Goal: Task Accomplishment & Management: Use online tool/utility

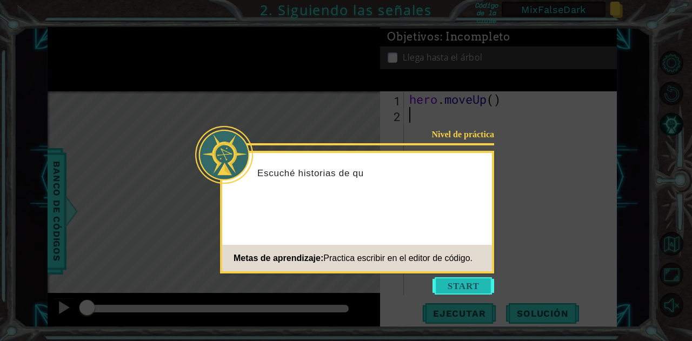
click at [480, 283] on button "Start" at bounding box center [464, 285] width 62 height 17
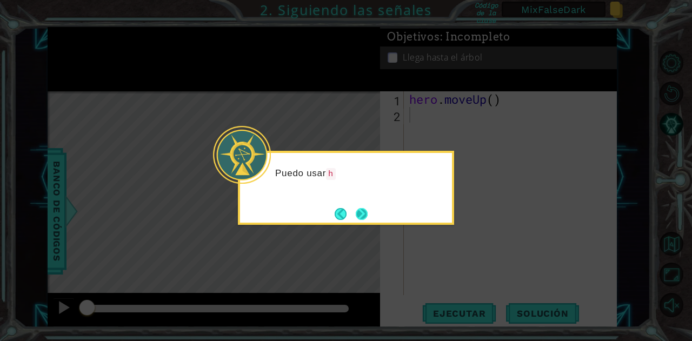
click at [371, 216] on div "Puedo usar h" at bounding box center [346, 188] width 216 height 74
click at [368, 216] on button "Next" at bounding box center [362, 214] width 12 height 12
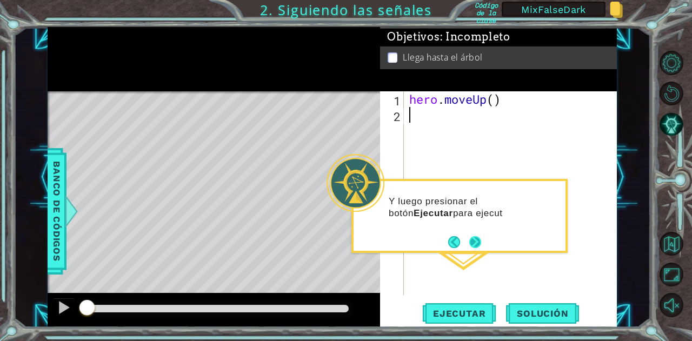
click at [472, 242] on button "Next" at bounding box center [475, 242] width 12 height 12
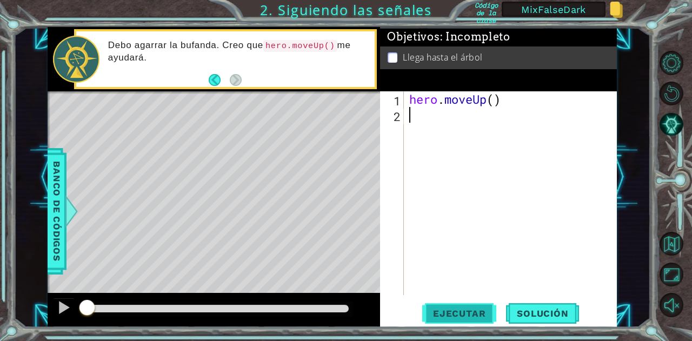
click at [451, 313] on span "Ejecutar" at bounding box center [459, 313] width 74 height 11
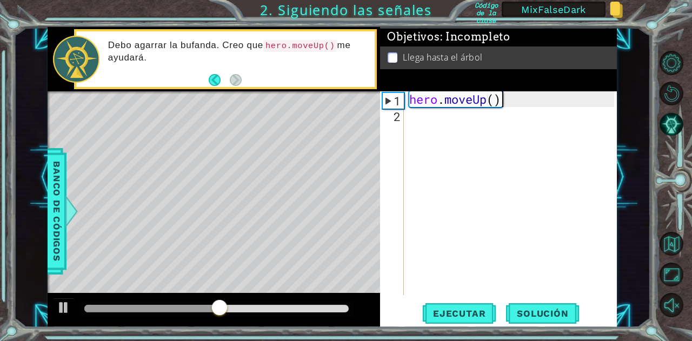
drag, startPoint x: 508, startPoint y: 99, endPoint x: 515, endPoint y: 120, distance: 21.5
click at [505, 100] on div "hero . moveUp ( )" at bounding box center [513, 208] width 212 height 235
type textarea "hero.moveUp()"
click at [515, 120] on div "hero . moveUp ( )" at bounding box center [513, 208] width 212 height 235
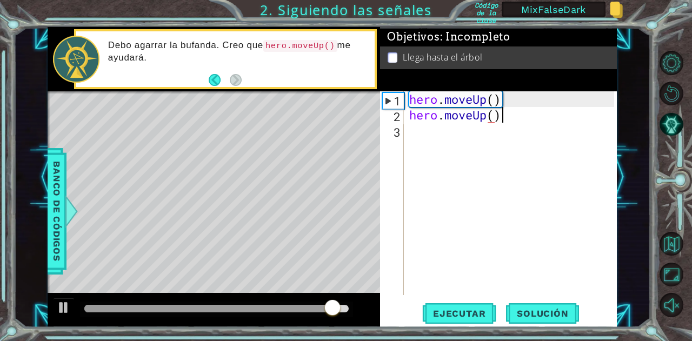
scroll to position [0, 4]
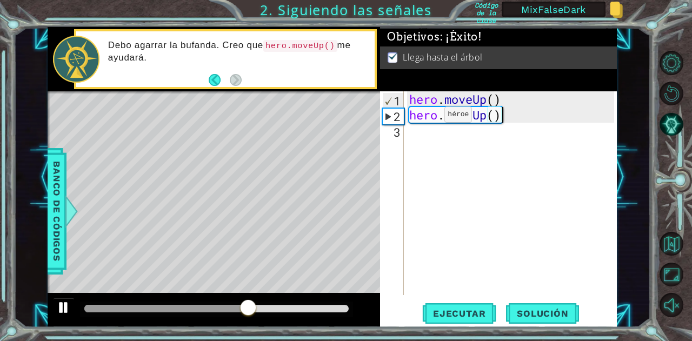
type textarea "hero.moveUp()"
click at [61, 316] on button at bounding box center [64, 309] width 22 height 22
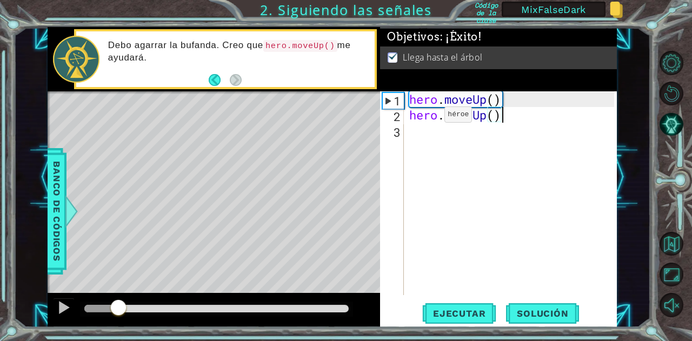
drag, startPoint x: 120, startPoint y: 310, endPoint x: 86, endPoint y: 311, distance: 34.1
click at [86, 311] on div at bounding box center [101, 309] width 34 height 8
click at [501, 134] on div "hero . moveUp ( ) hero . moveUp ( )" at bounding box center [513, 208] width 212 height 235
click at [370, 114] on div "1 ההההההההההההההההההההההההההההההההההההההההההההההההההההההההההההההההההההההההההההה…" at bounding box center [332, 177] width 569 height 300
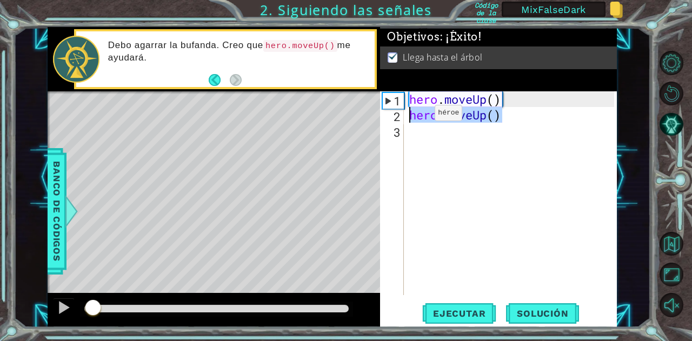
type textarea "hero.moveUp()"
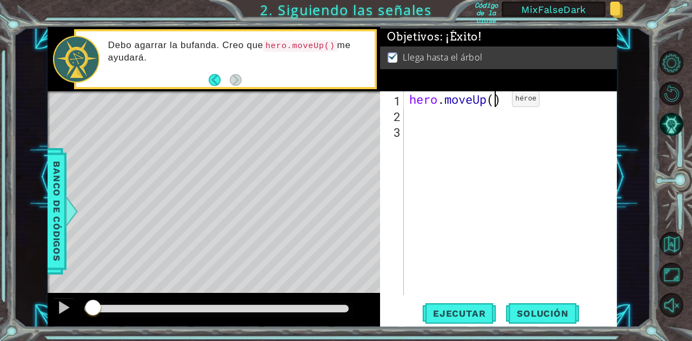
click at [496, 102] on div "hero . moveUp ( )" at bounding box center [513, 208] width 212 height 235
drag, startPoint x: 450, startPoint y: 103, endPoint x: 514, endPoint y: 102, distance: 64.4
click at [514, 102] on div "hero . moveUp ( 2 )" at bounding box center [513, 208] width 212 height 235
type textarea "hero.moveUp(2)"
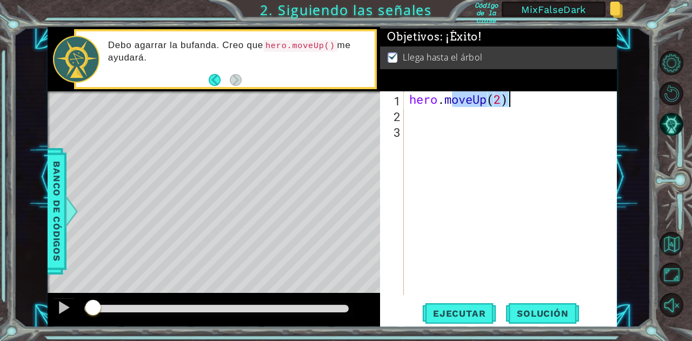
click at [515, 104] on div "hero . moveUp ( 2 )" at bounding box center [510, 193] width 207 height 204
click at [515, 104] on div "hero . moveUp ( 2 )" at bounding box center [513, 208] width 212 height 235
click at [519, 104] on div "hero . moveUp ( 2 )" at bounding box center [510, 193] width 207 height 204
drag, startPoint x: 503, startPoint y: 102, endPoint x: 497, endPoint y: 102, distance: 5.4
click at [497, 102] on div "hero . moveUp ( 2 )" at bounding box center [513, 208] width 212 height 235
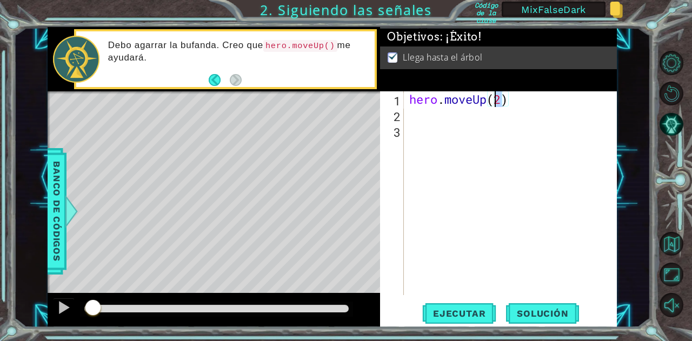
click at [511, 103] on div "hero . moveUp ( 2 )" at bounding box center [513, 208] width 212 height 235
click at [450, 304] on button "Ejecutar" at bounding box center [459, 314] width 74 height 24
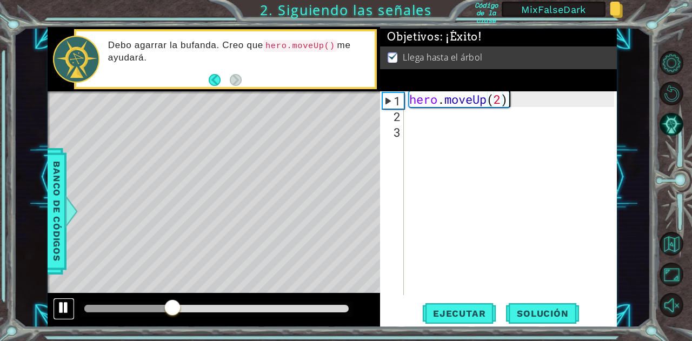
click at [70, 310] on div at bounding box center [64, 308] width 14 height 14
drag, startPoint x: 101, startPoint y: 305, endPoint x: 65, endPoint y: 305, distance: 35.7
click at [65, 305] on div at bounding box center [214, 310] width 333 height 35
click at [565, 130] on div "hero . moveUp ( 2 )" at bounding box center [513, 208] width 212 height 235
